Goal: Task Accomplishment & Management: Complete application form

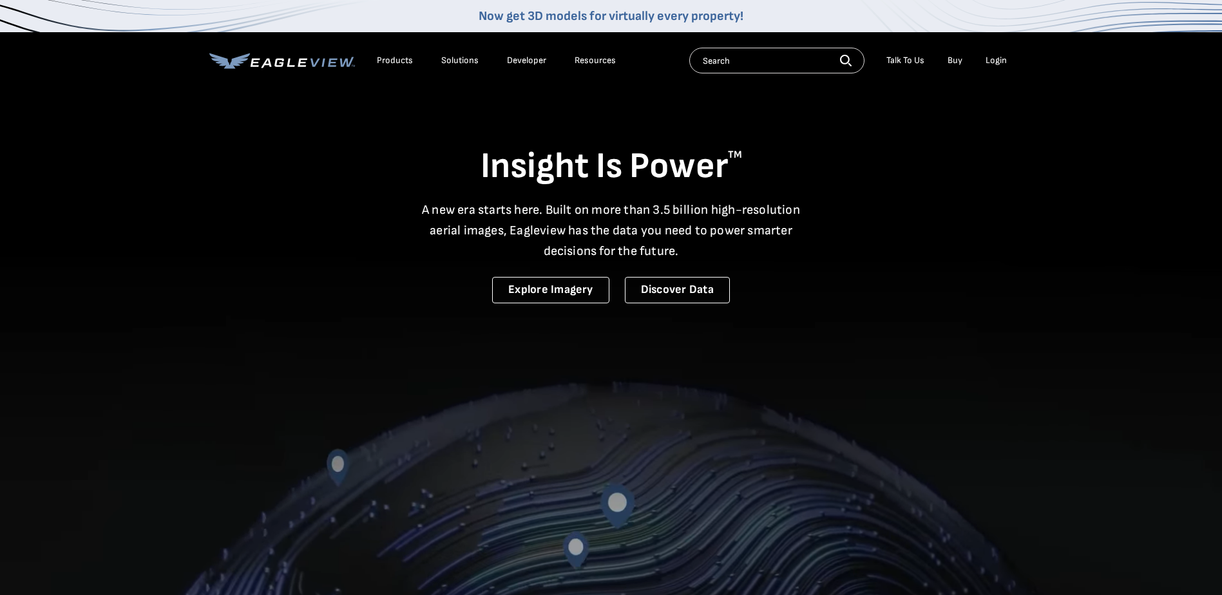
click at [988, 62] on div "Login" at bounding box center [996, 61] width 21 height 12
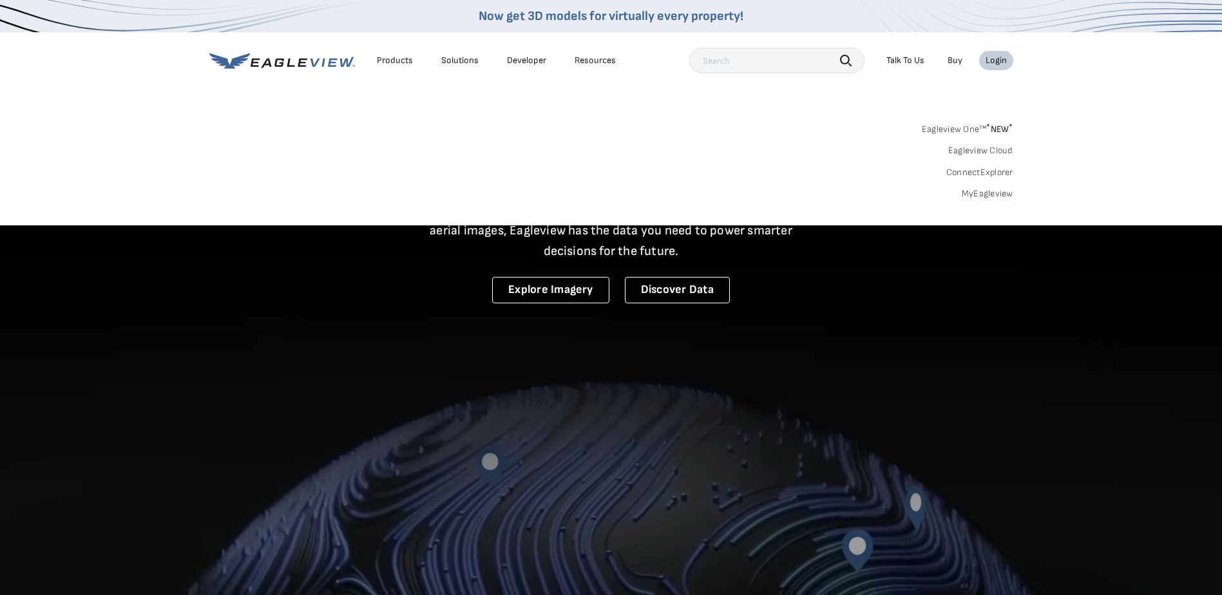
click at [992, 194] on link "MyEagleview" at bounding box center [988, 194] width 52 height 12
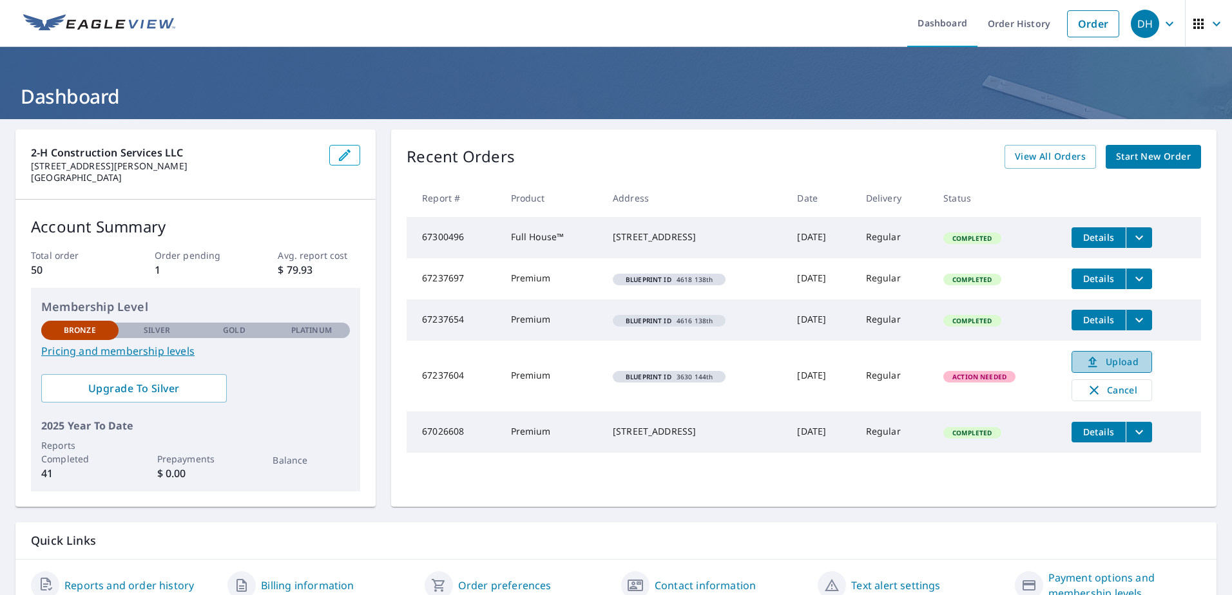
click at [1115, 363] on span "Upload" at bounding box center [1112, 361] width 64 height 15
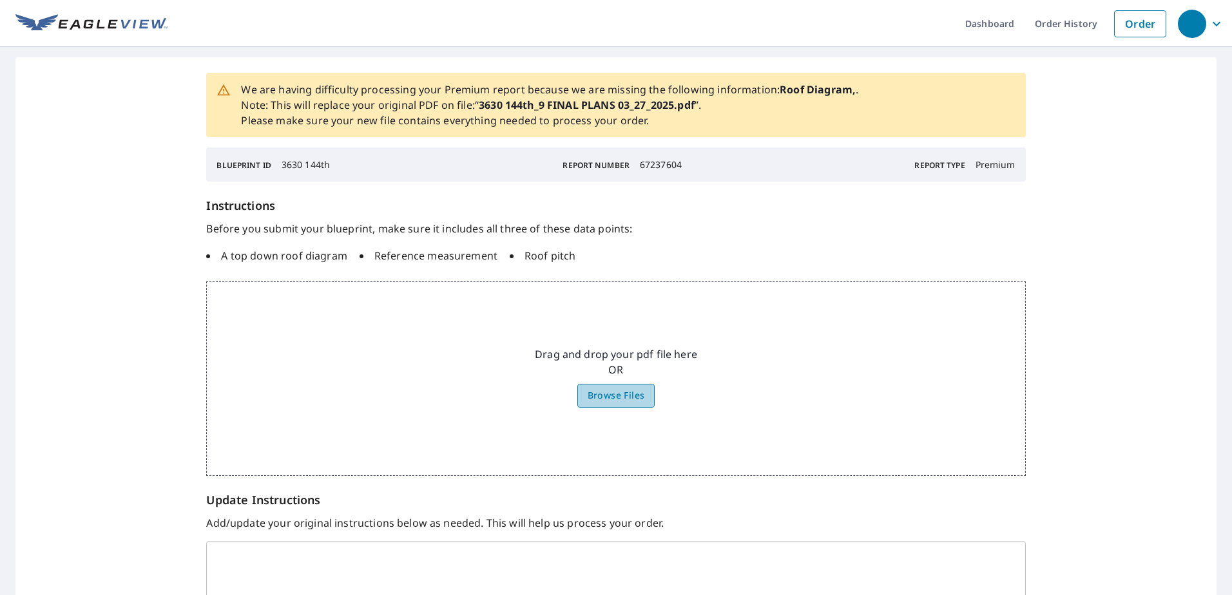
click at [632, 394] on span "Browse Files" at bounding box center [616, 396] width 57 height 16
click at [0, 0] on input "Browse Files" at bounding box center [0, 0] width 0 height 0
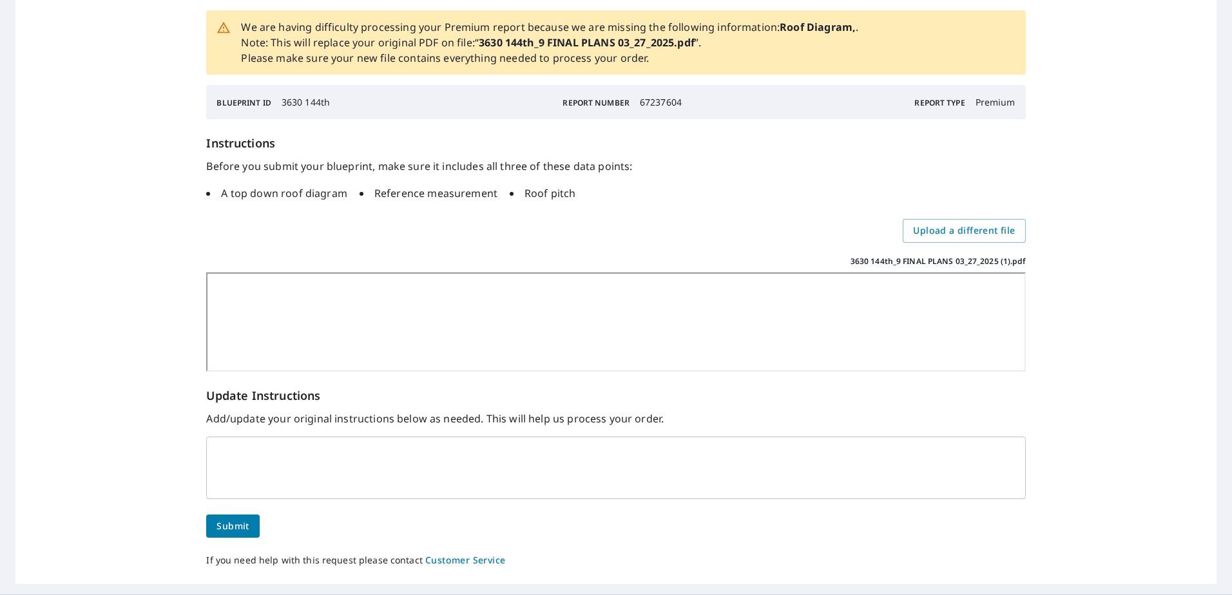
scroll to position [128, 0]
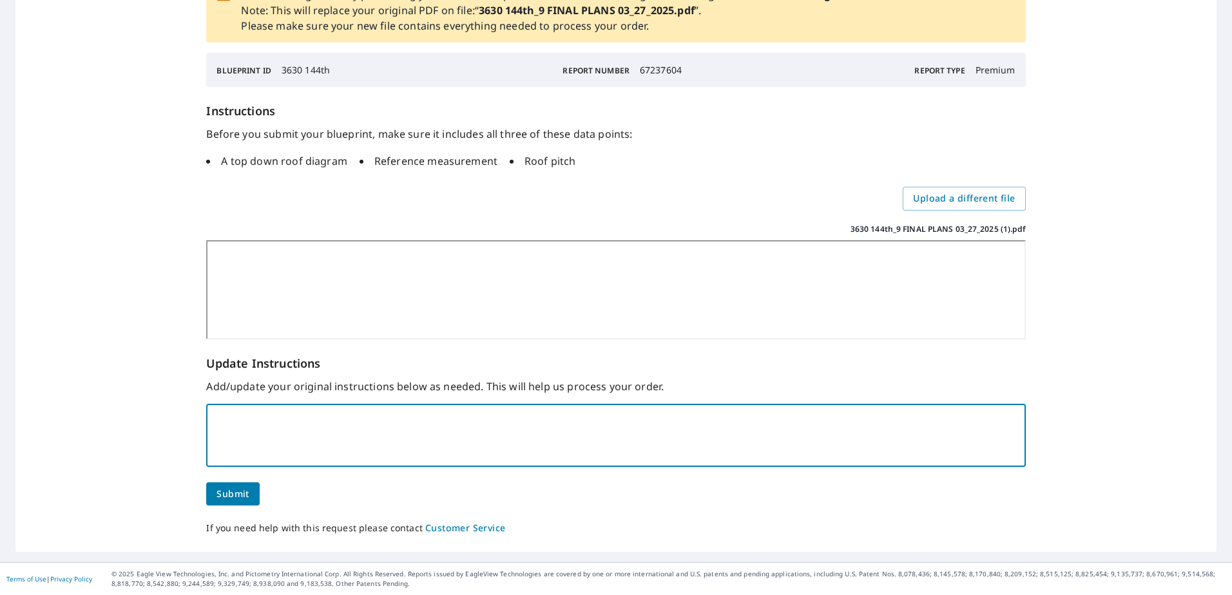
click at [335, 434] on textarea at bounding box center [615, 435] width 801 height 39
type textarea "p"
type textarea "Page 1 has the Roof Plan"
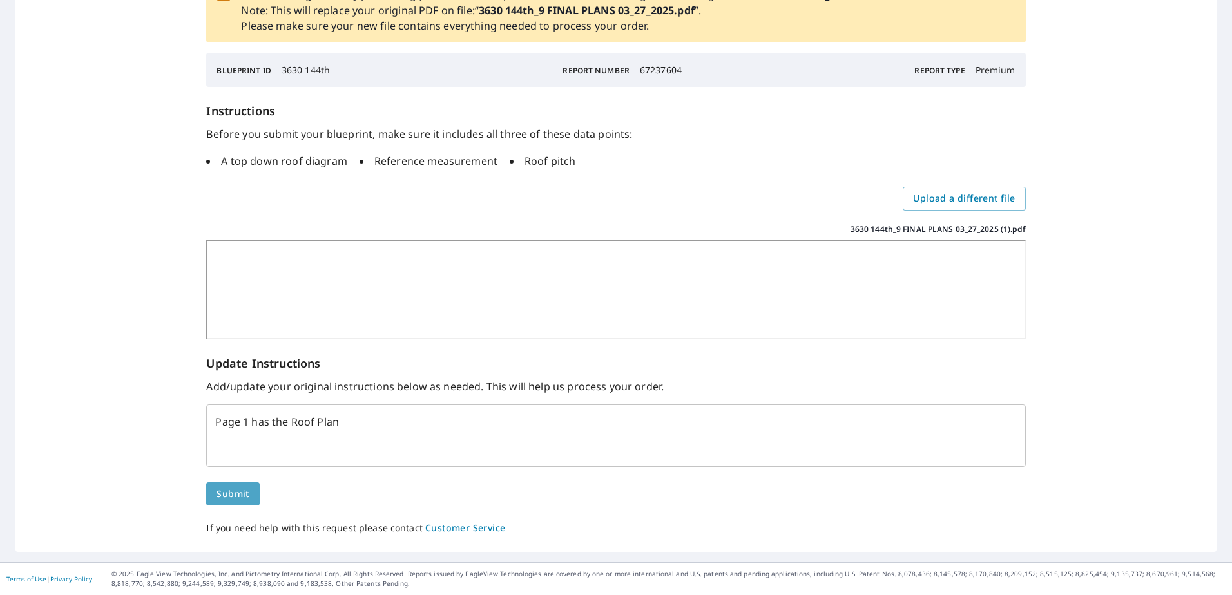
click at [235, 501] on span "Submit" at bounding box center [232, 494] width 32 height 16
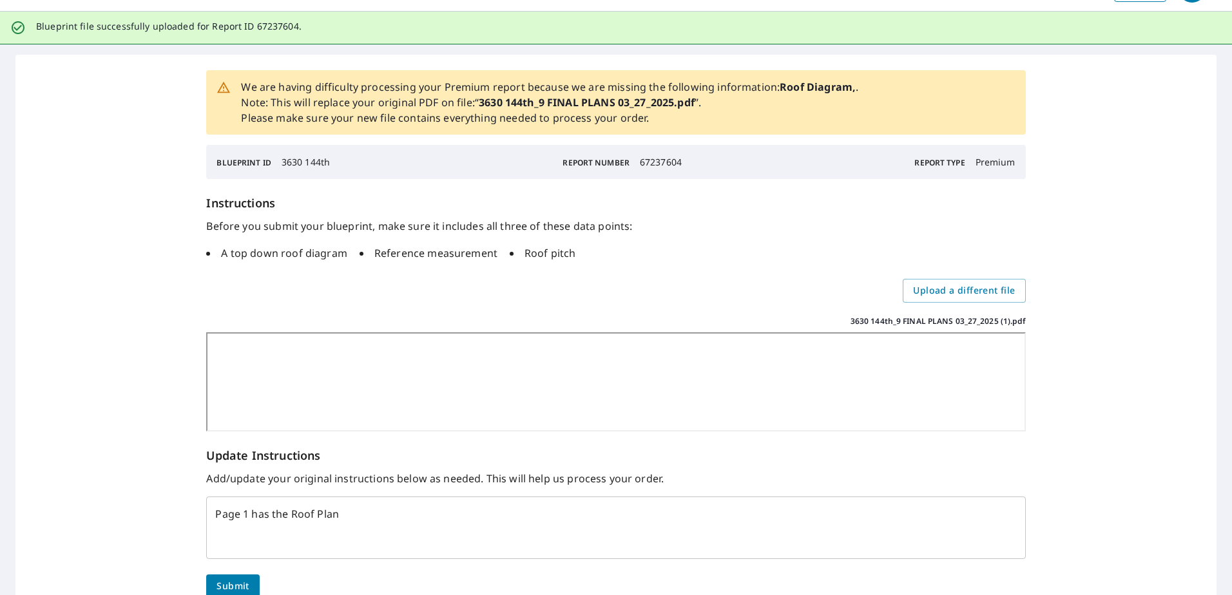
scroll to position [64, 0]
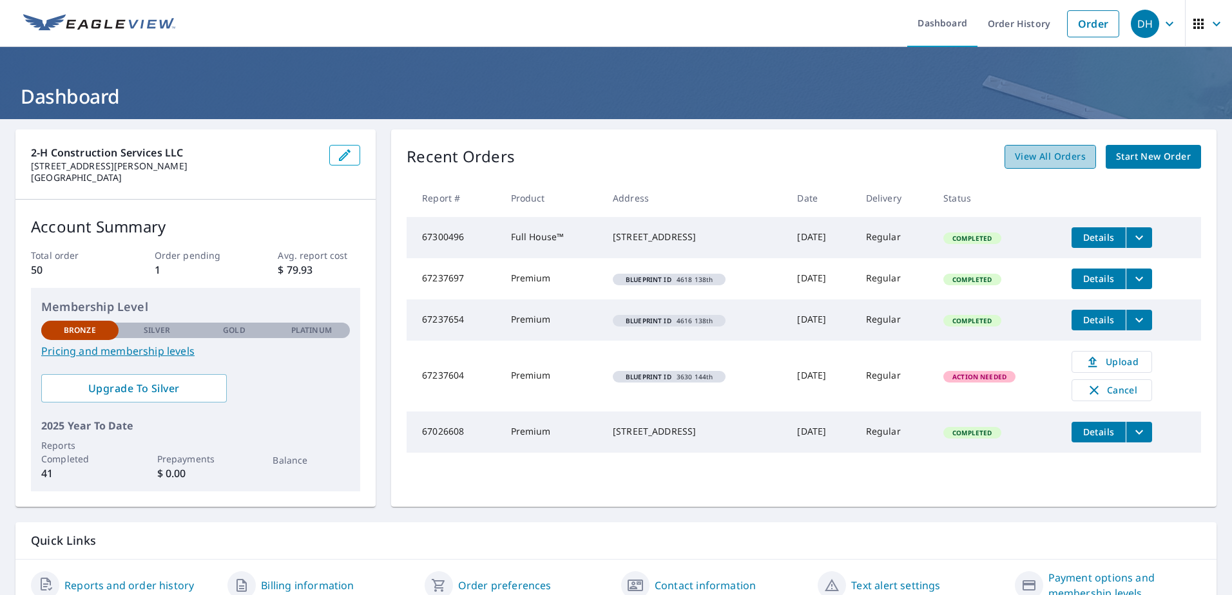
click at [1037, 155] on span "View All Orders" at bounding box center [1050, 157] width 71 height 16
